Goal: Find specific page/section: Find specific page/section

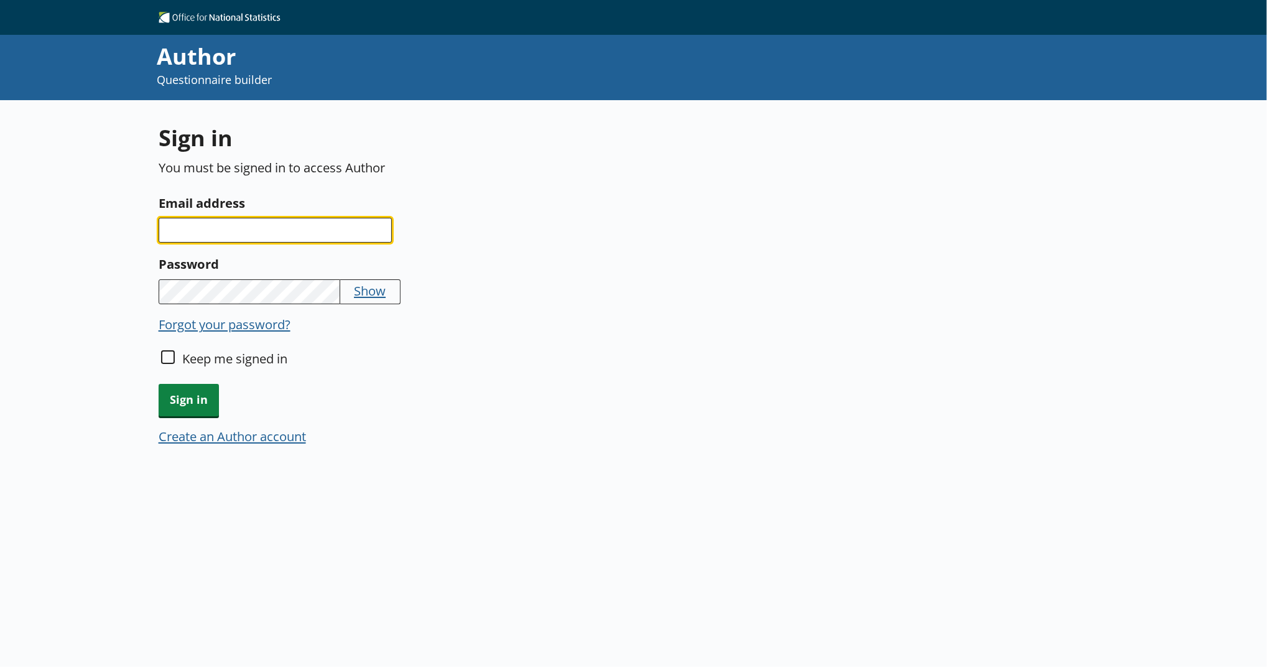
click at [364, 224] on input "Email address" at bounding box center [275, 230] width 233 height 25
type input "[EMAIL_ADDRESS][PERSON_NAME][DOMAIN_NAME]"
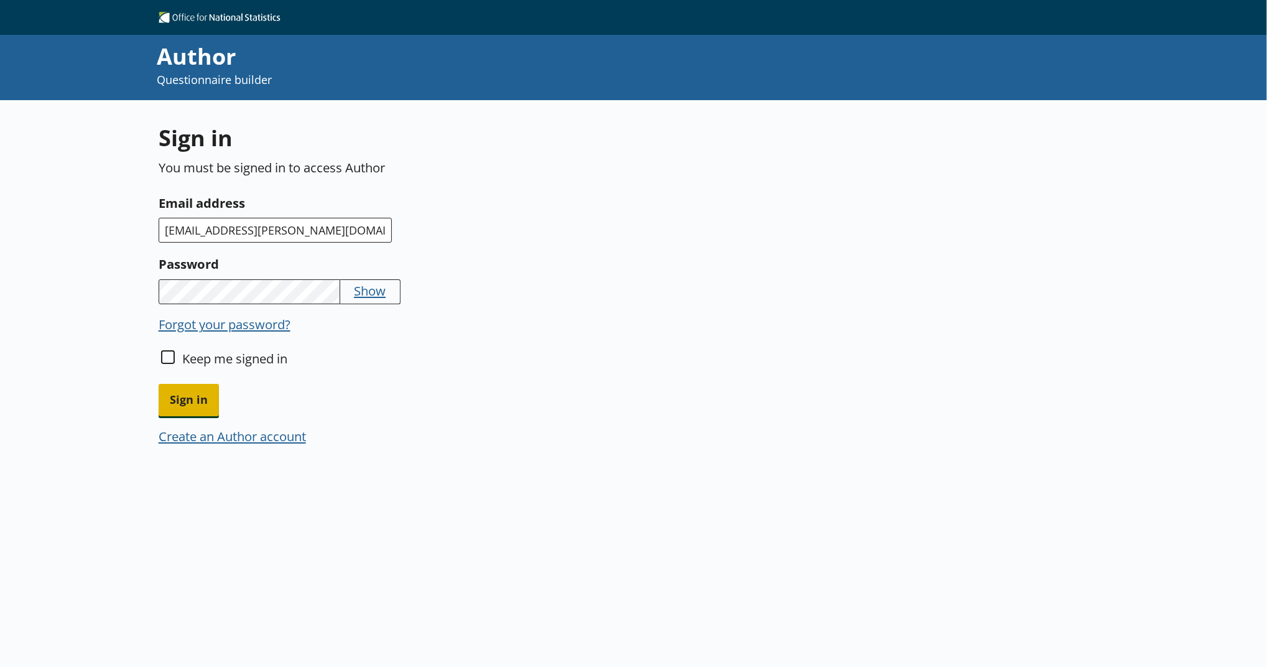
click at [201, 403] on span "Sign in" at bounding box center [189, 400] width 60 height 32
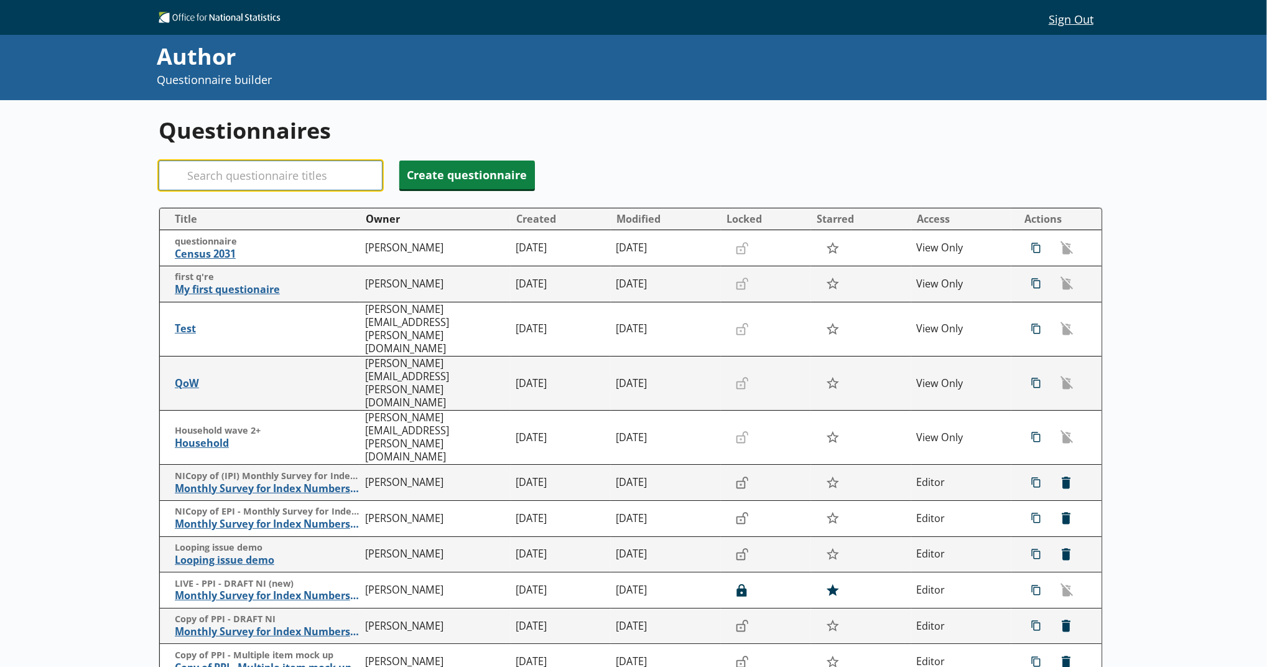
click at [290, 183] on input "Search" at bounding box center [271, 175] width 224 height 30
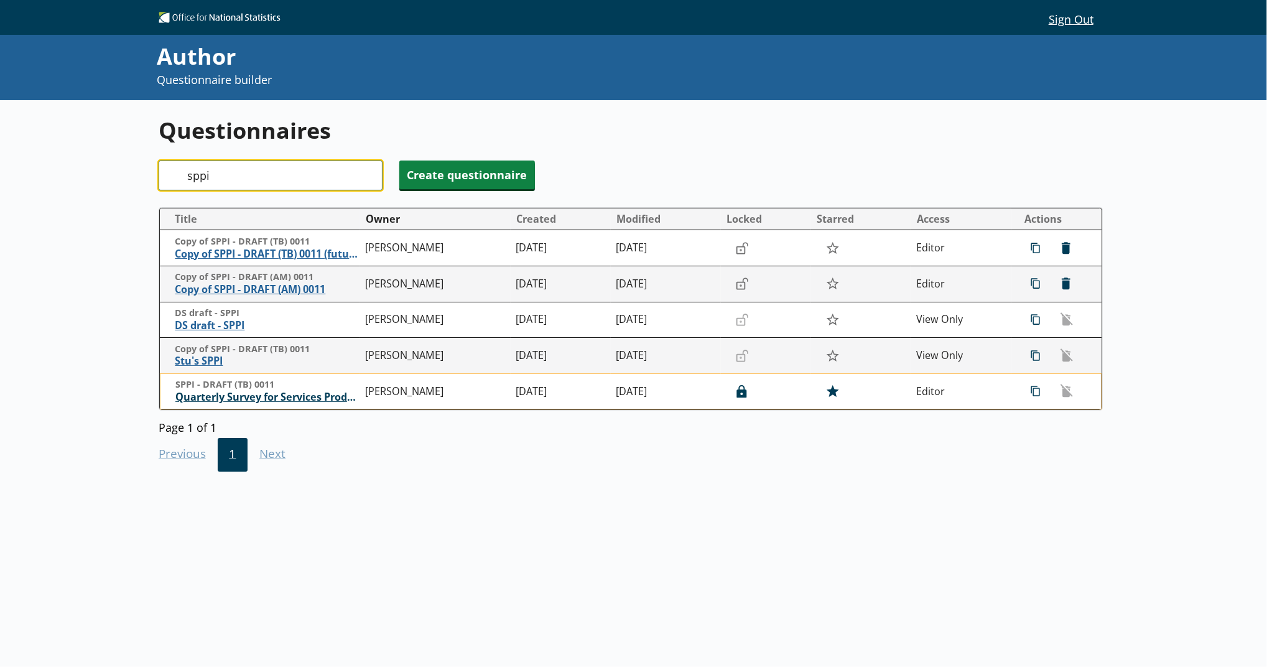
type input "sppi"
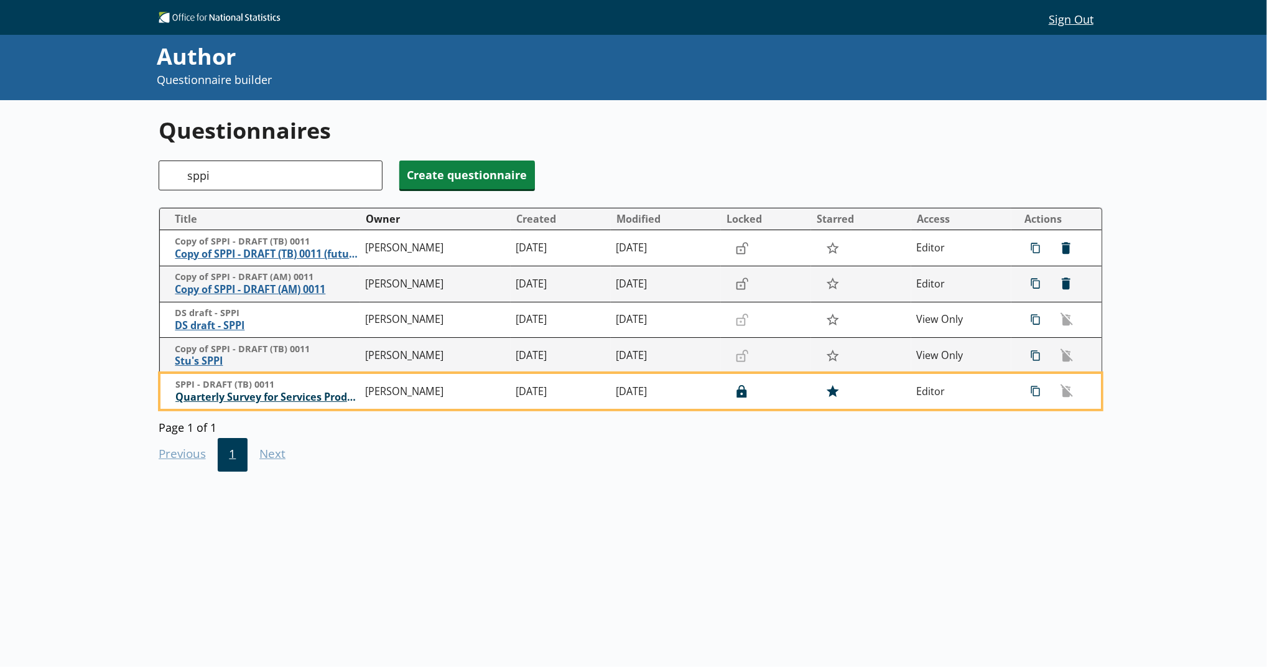
click at [242, 401] on span "Quarterly Survey for Services Producer Price Indices" at bounding box center [267, 397] width 184 height 13
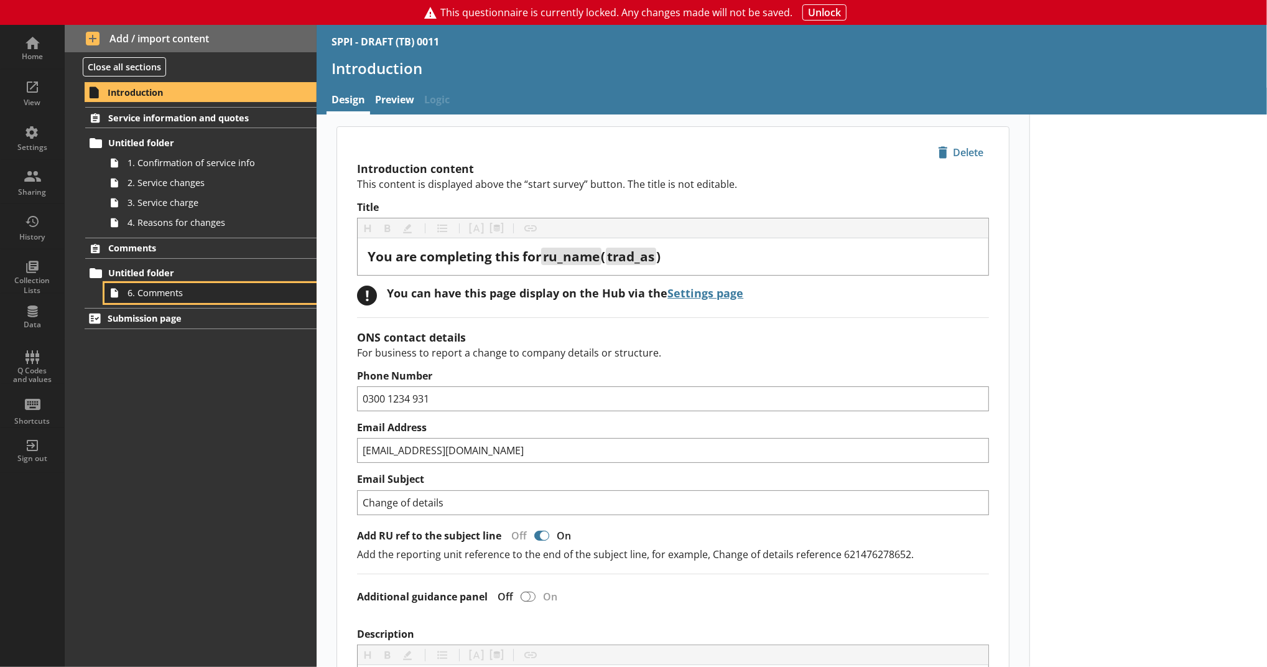
click at [207, 295] on span "6. Comments" at bounding box center [204, 293] width 152 height 12
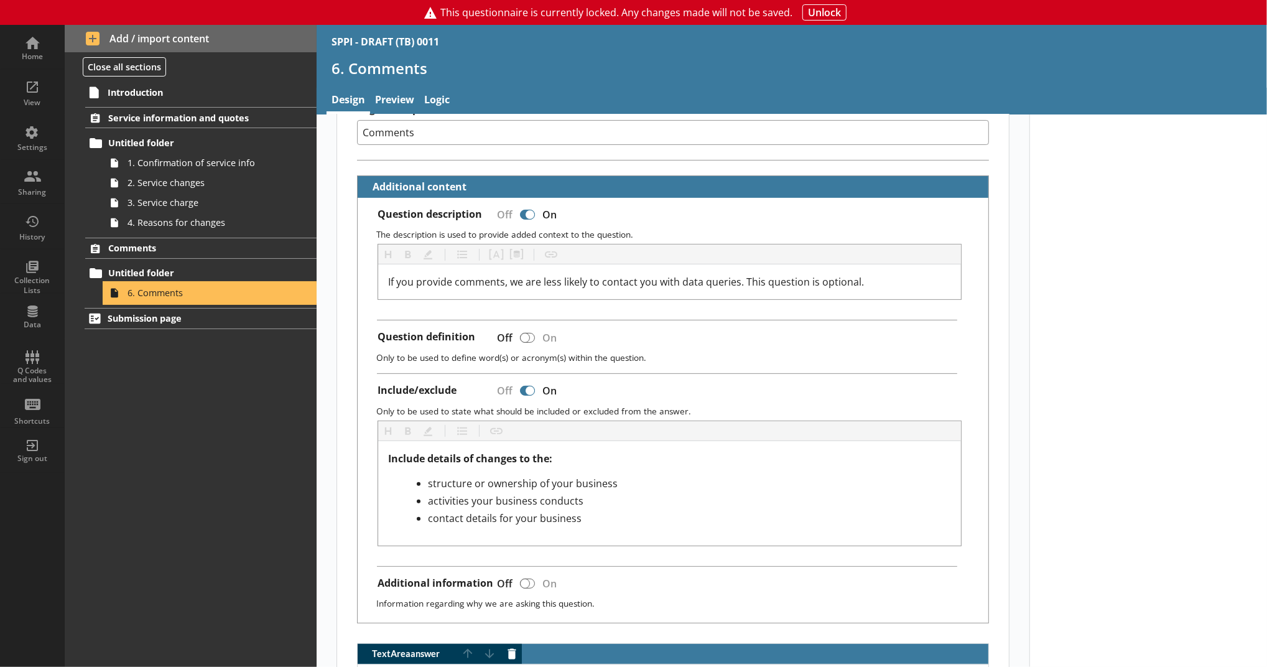
scroll to position [282, 0]
